Goal: Check status: Check status

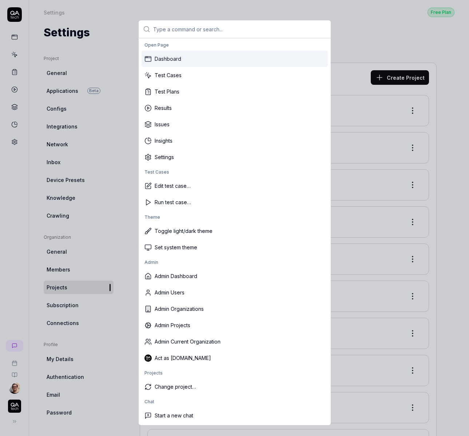
type input "p"
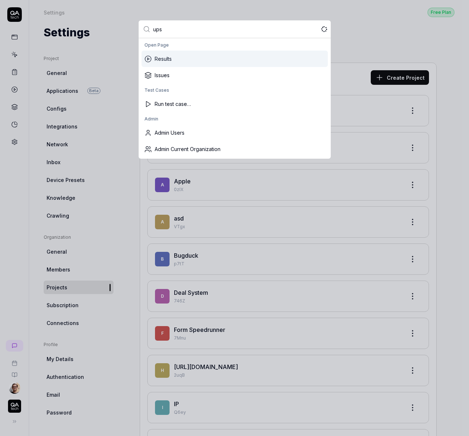
type input "upsa"
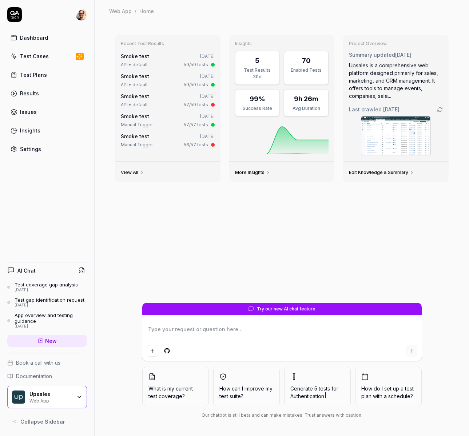
type textarea "*"
click at [45, 96] on link "Results" at bounding box center [47, 93] width 80 height 14
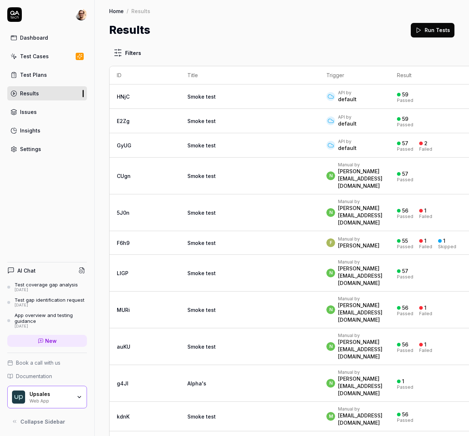
click at [187, 98] on link "Smoke test" at bounding box center [201, 96] width 28 height 6
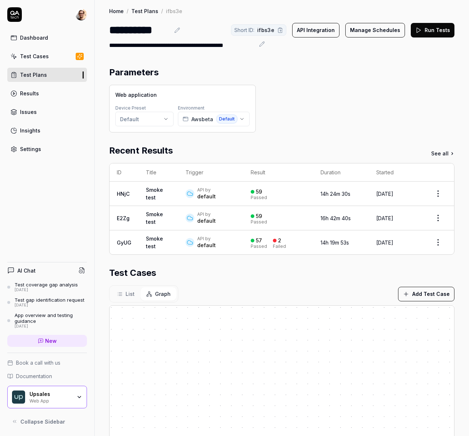
click at [132, 238] on td "GyUG" at bounding box center [123, 242] width 29 height 24
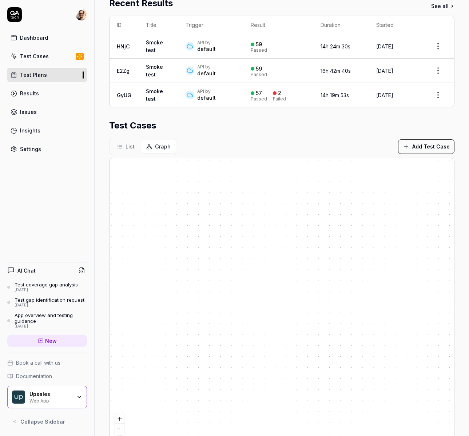
scroll to position [157, 0]
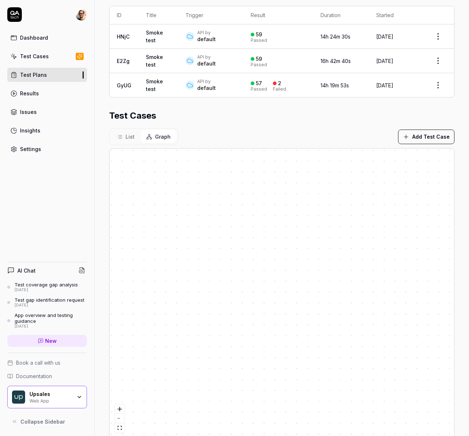
drag, startPoint x: 124, startPoint y: 139, endPoint x: 153, endPoint y: 139, distance: 29.1
click at [124, 139] on button "List" at bounding box center [125, 136] width 29 height 13
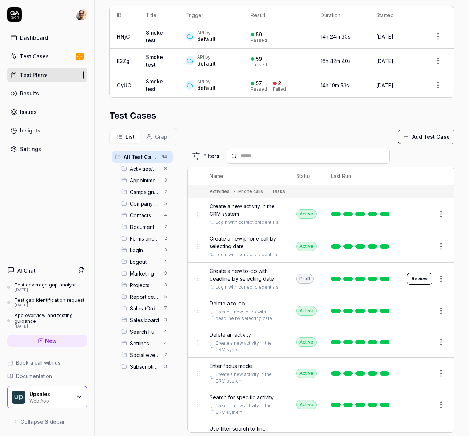
click at [160, 139] on span "Graph" at bounding box center [163, 137] width 16 height 8
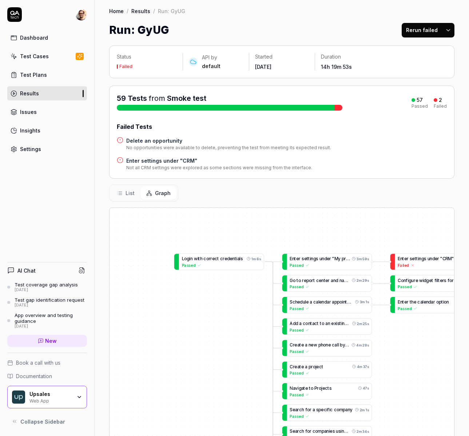
drag, startPoint x: 227, startPoint y: 264, endPoint x: 202, endPoint y: 234, distance: 38.2
click at [204, 236] on div "A d d a c o n t a c t t o a n e x i s t i n g c o m p a n y 2m 25s Passed L o g…" at bounding box center [281, 382] width 344 height 348
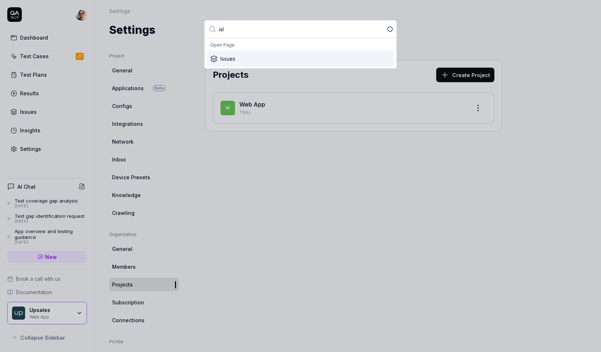
type input "isla"
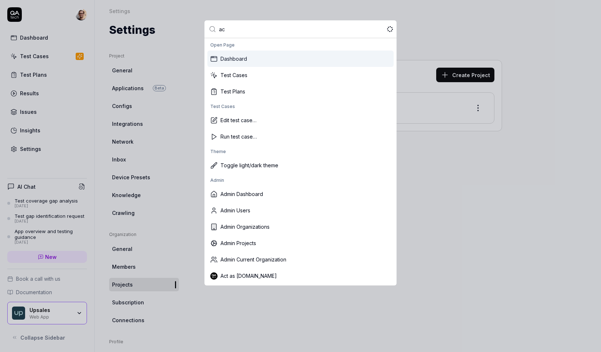
type input "act"
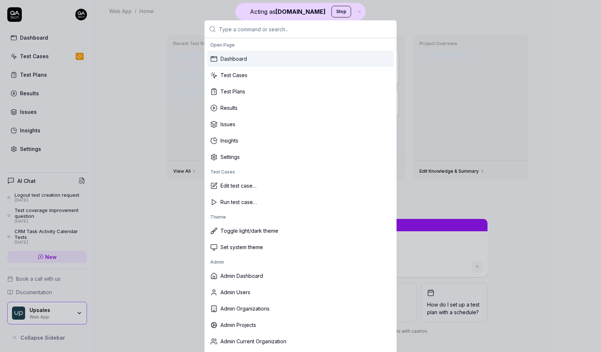
type textarea "*"
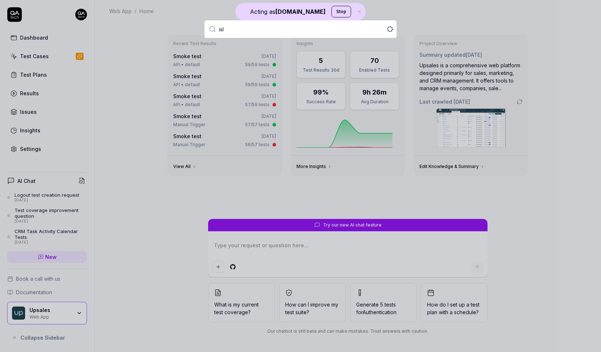
type input "isla"
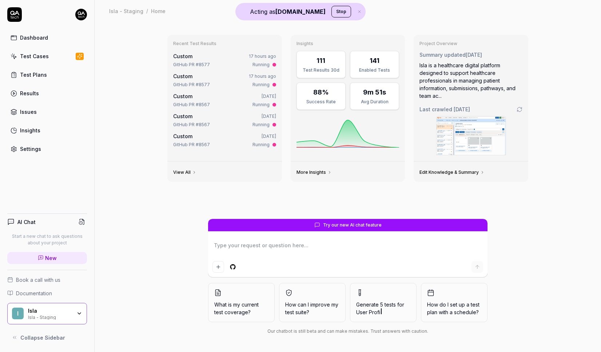
click at [34, 89] on link "Results" at bounding box center [47, 93] width 80 height 14
click at [155, 181] on div "Recent Test Results Custom 17 hours ago GitHub PR #8577 Running Custom 17 hours…" at bounding box center [348, 187] width 506 height 330
type textarea "*"
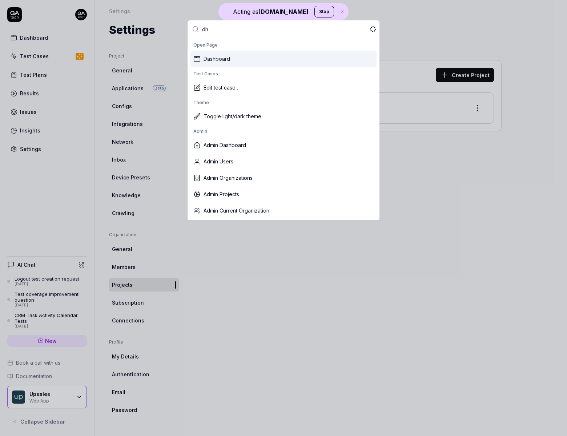
type input "dhl"
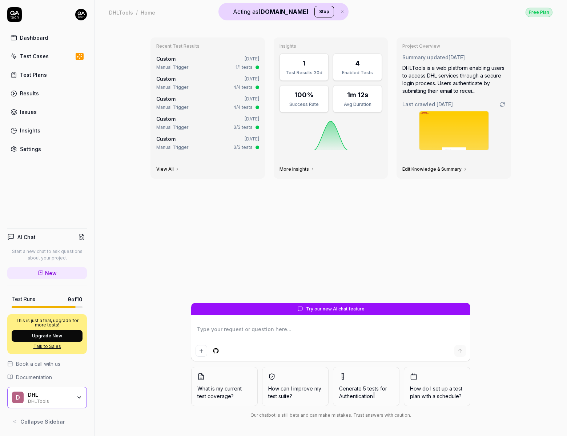
click at [55, 153] on link "Settings" at bounding box center [47, 149] width 80 height 14
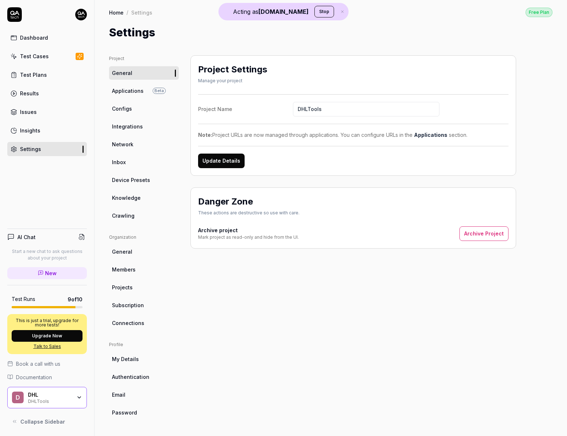
click at [315, 13] on button "Stop" at bounding box center [325, 12] width 20 height 12
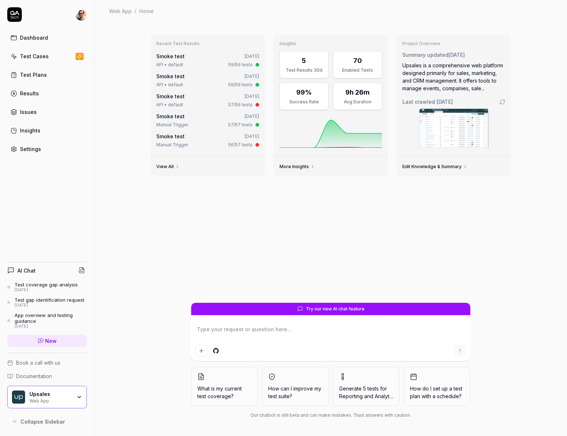
type textarea "*"
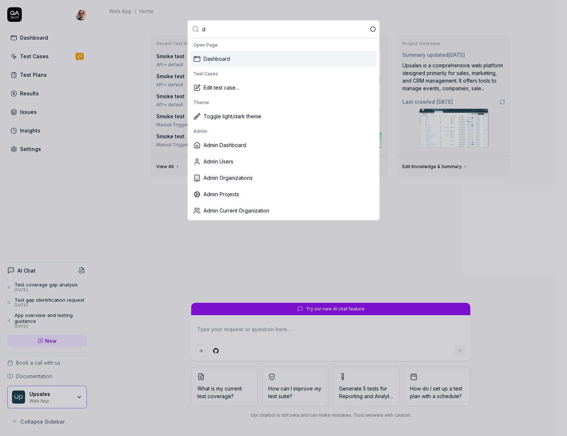
type input "dh"
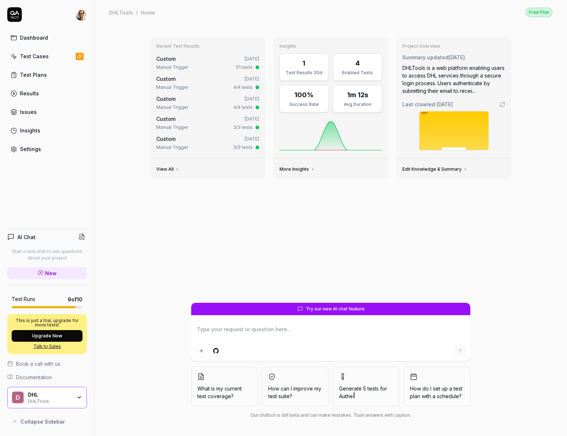
type textarea "*"
